Goal: Task Accomplishment & Management: Complete application form

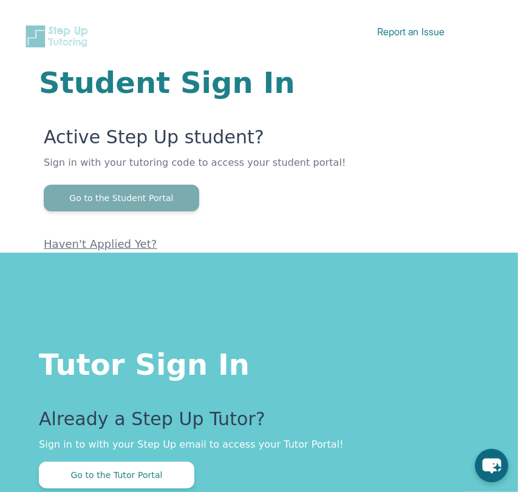
click at [125, 202] on button "Go to the Student Portal" at bounding box center [122, 198] width 156 height 27
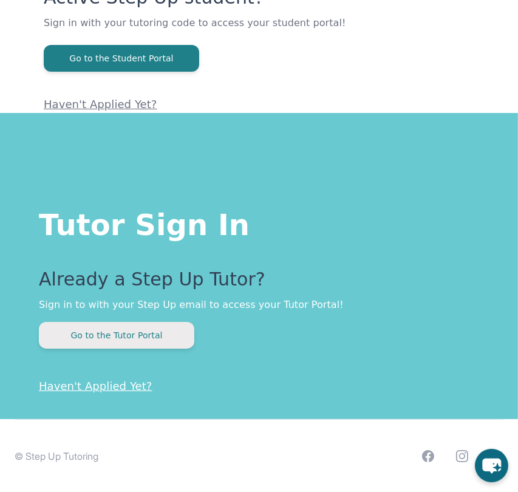
click at [132, 340] on button "Go to the Tutor Portal" at bounding box center [117, 335] width 156 height 27
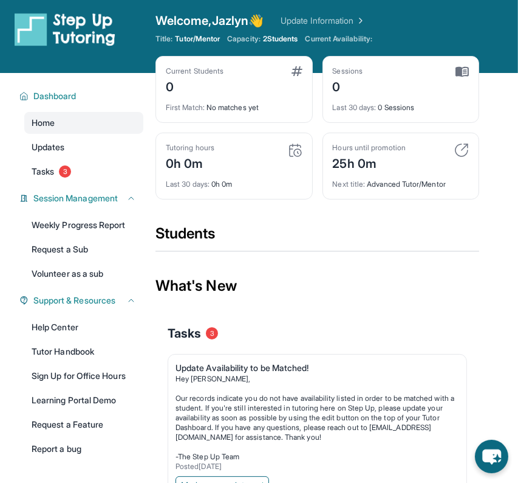
scroll to position [226, 0]
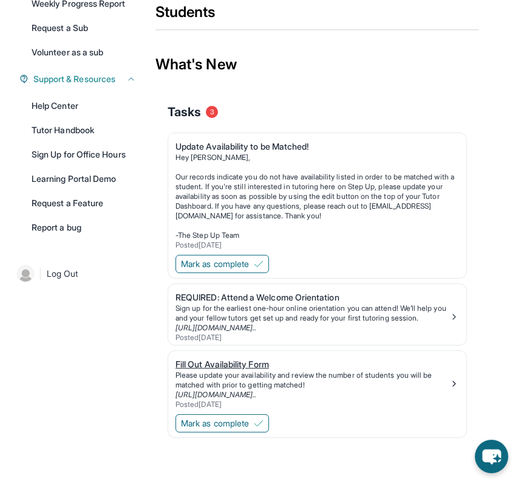
click at [224, 358] on div "Fill Out Availability Form" at bounding box center [313, 364] width 274 height 12
click at [255, 264] on button "Mark as complete" at bounding box center [223, 264] width 94 height 18
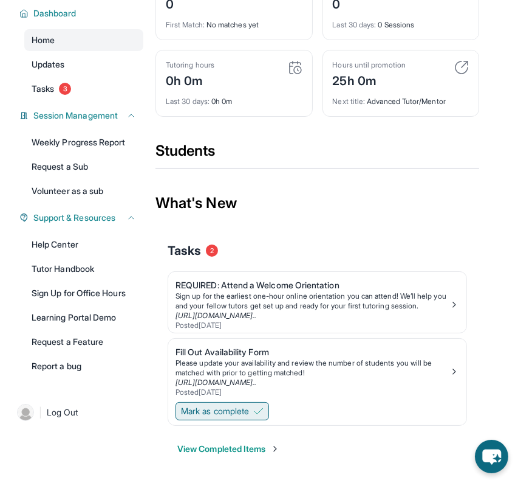
click at [254, 405] on button "Mark as complete" at bounding box center [223, 411] width 94 height 18
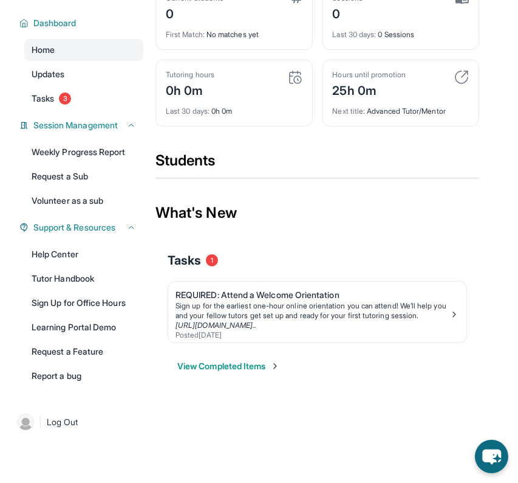
scroll to position [0, 0]
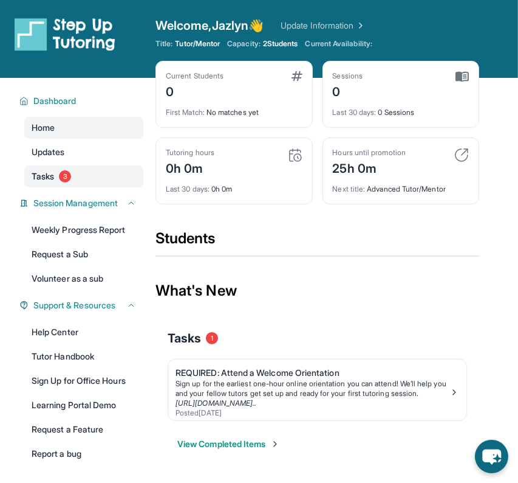
click at [46, 182] on link "Tasks 3" at bounding box center [83, 176] width 119 height 22
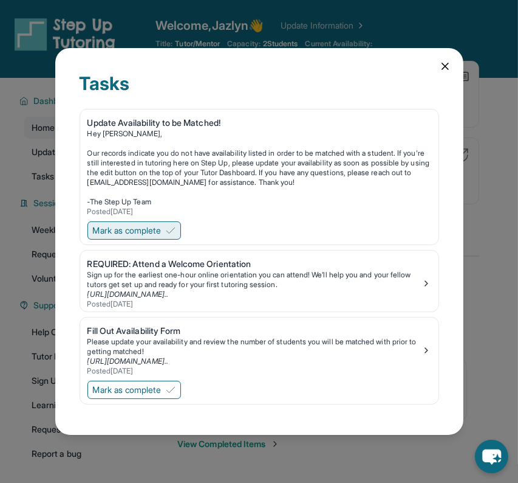
click at [169, 226] on button "Mark as complete" at bounding box center [135, 230] width 94 height 18
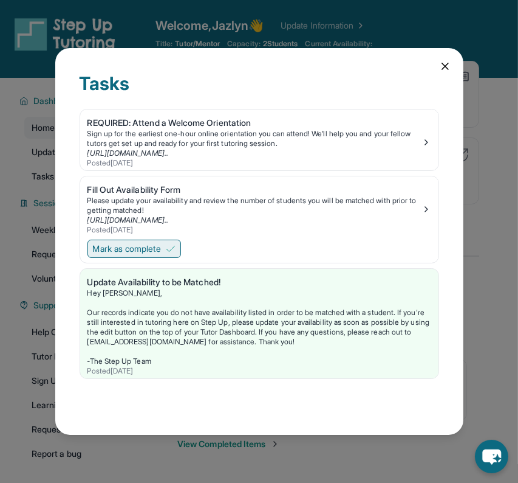
click at [165, 246] on button "Mark as complete" at bounding box center [135, 248] width 94 height 18
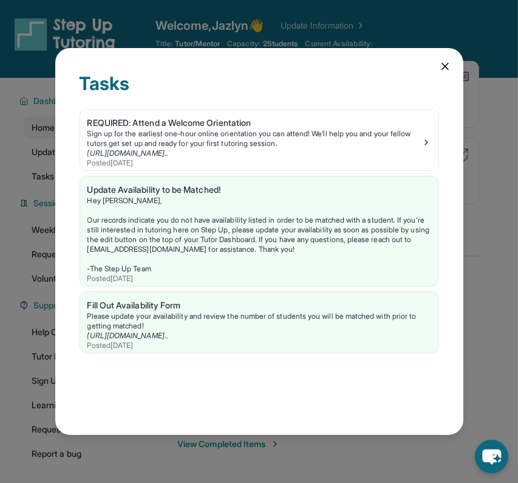
click at [441, 67] on icon at bounding box center [445, 66] width 12 height 12
